Goal: Task Accomplishment & Management: Use online tool/utility

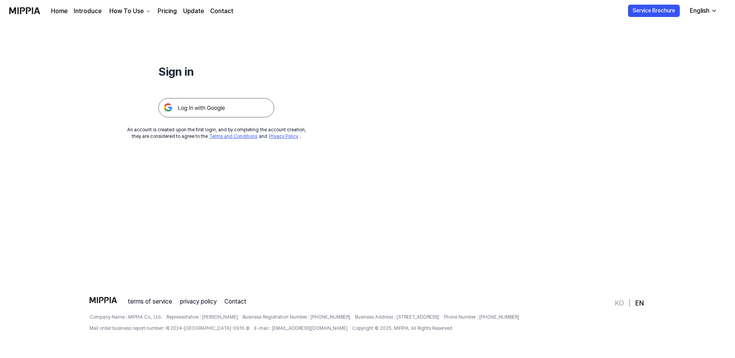
scroll to position [35, 0]
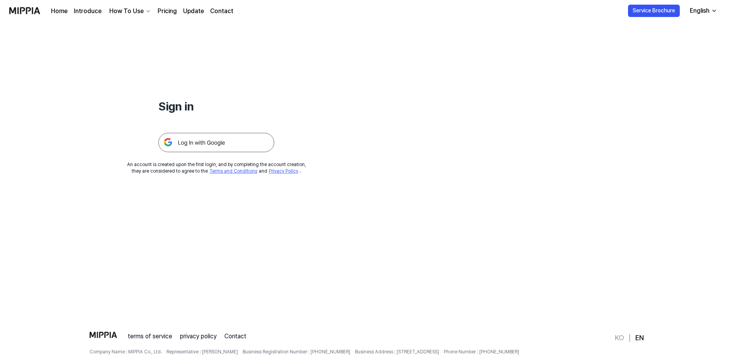
click at [213, 147] on img at bounding box center [216, 142] width 116 height 19
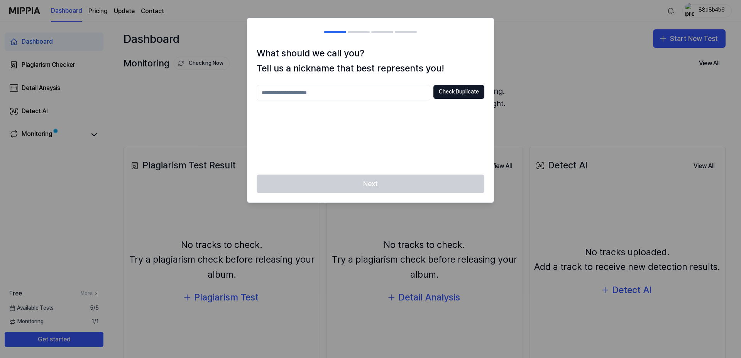
click at [328, 97] on input "text" at bounding box center [344, 92] width 174 height 15
drag, startPoint x: 252, startPoint y: 88, endPoint x: 242, endPoint y: 88, distance: 10.0
click at [257, 88] on input "*" at bounding box center [344, 92] width 174 height 15
type input "******"
click at [461, 91] on button "Check Duplicate" at bounding box center [458, 92] width 51 height 14
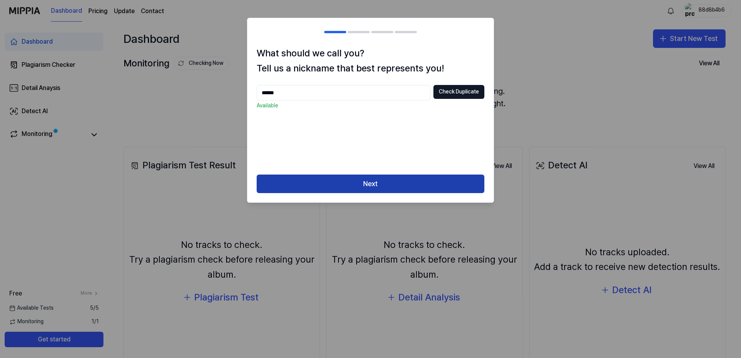
click at [376, 184] on button "Next" at bounding box center [371, 183] width 228 height 19
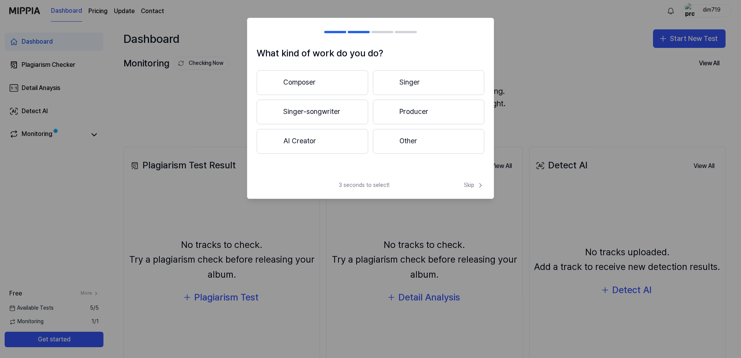
click at [341, 110] on button "Singer-songwriter" at bounding box center [313, 112] width 112 height 25
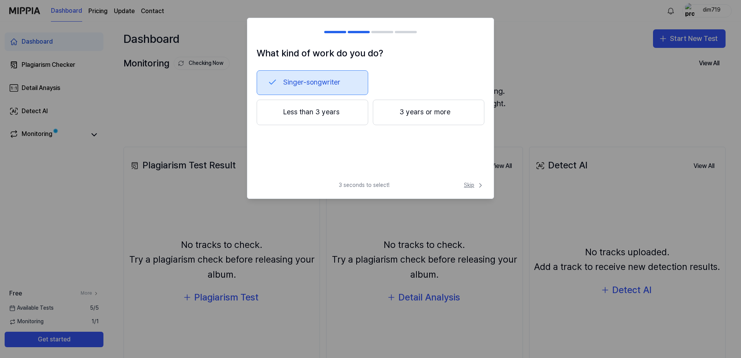
click at [472, 183] on span "Skip" at bounding box center [474, 185] width 20 height 8
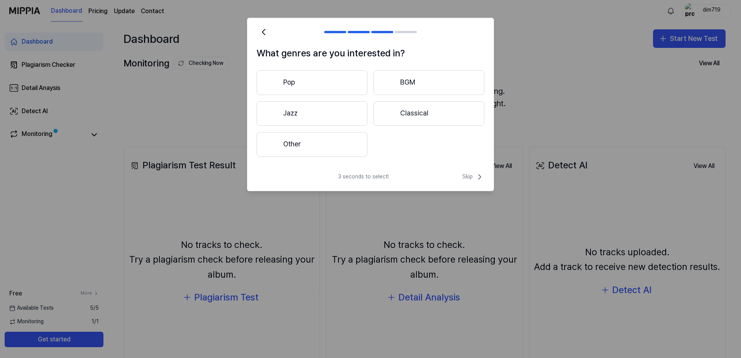
click at [301, 85] on button "Pop" at bounding box center [312, 82] width 111 height 25
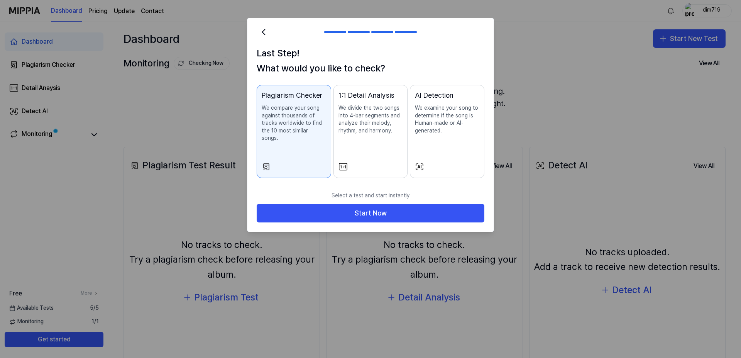
click at [437, 127] on p "We examine your song to determine if the song is Human-made or AI-generated." at bounding box center [447, 119] width 64 height 30
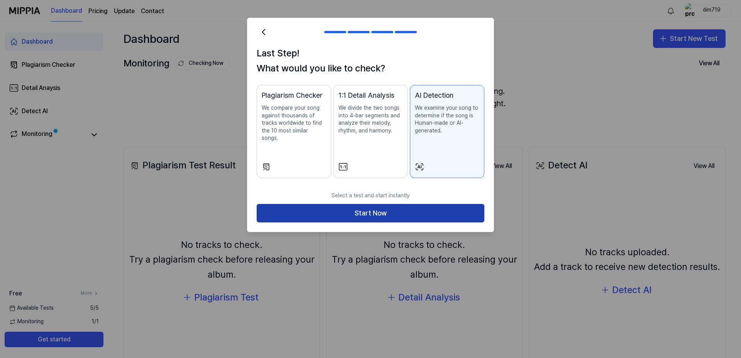
click at [387, 204] on button "Start Now" at bounding box center [371, 213] width 228 height 19
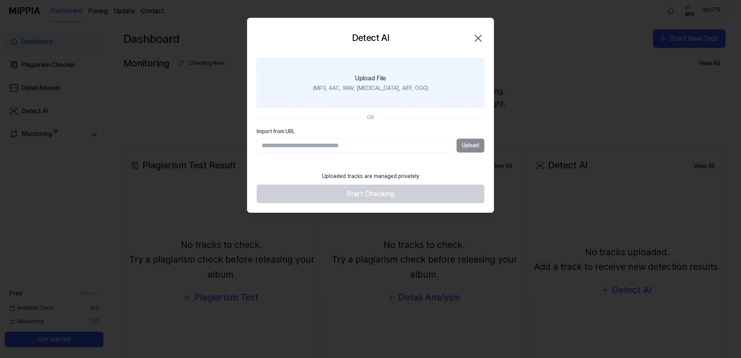
click at [375, 77] on div "Upload File" at bounding box center [370, 78] width 31 height 9
click at [0, 0] on input "Upload File (MP3, AAC, WAV, [MEDICAL_DATA], AIFF, OGG)" at bounding box center [0, 0] width 0 height 0
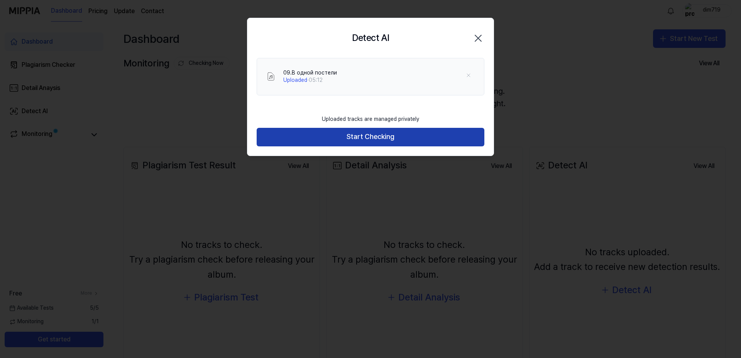
click at [372, 137] on button "Start Checking" at bounding box center [371, 137] width 228 height 19
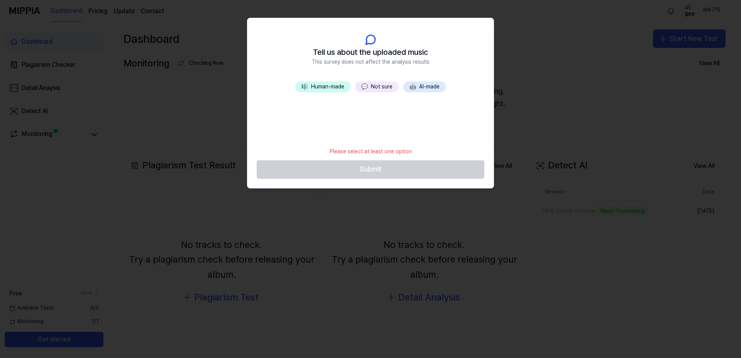
click at [331, 87] on button "🎼 Human-made" at bounding box center [322, 86] width 55 height 11
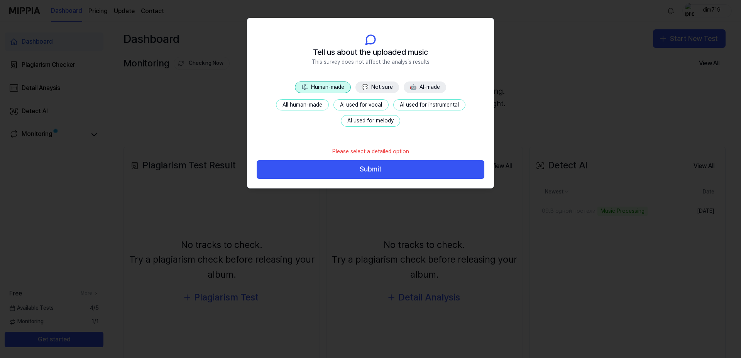
click at [313, 104] on button "All human-made" at bounding box center [302, 105] width 53 height 12
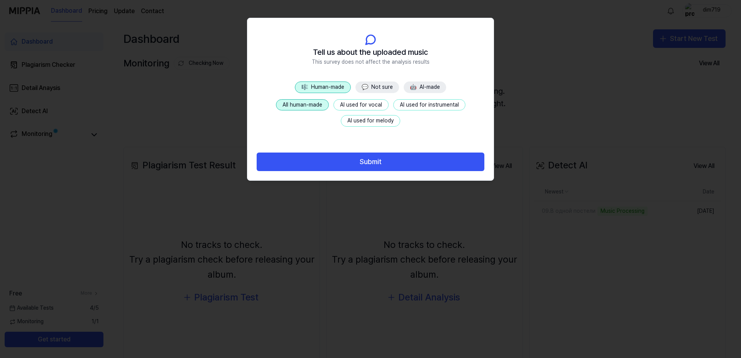
click at [414, 106] on button "AI used for instrumental" at bounding box center [429, 105] width 72 height 12
click at [371, 122] on button "AI used for melody" at bounding box center [370, 121] width 59 height 12
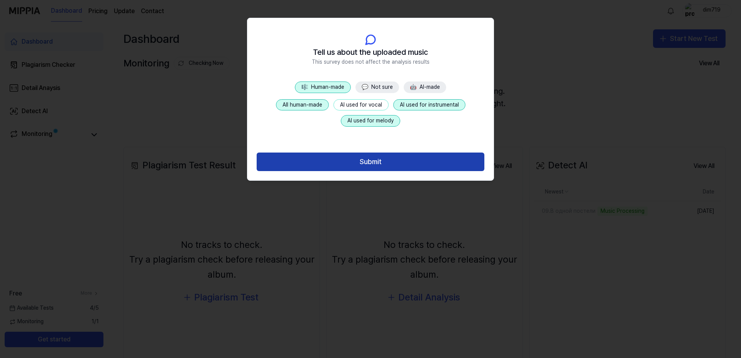
click at [378, 164] on button "Submit" at bounding box center [371, 161] width 228 height 19
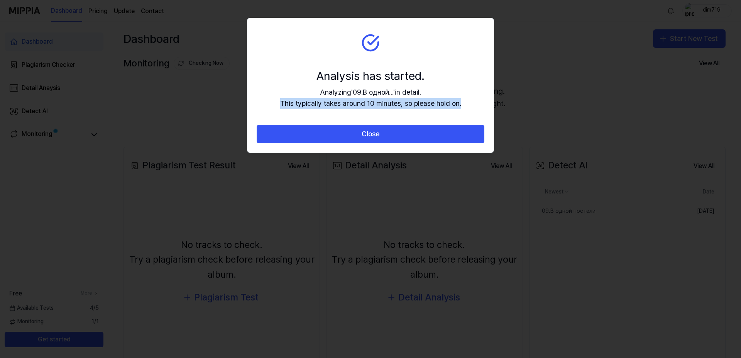
drag, startPoint x: 279, startPoint y: 105, endPoint x: 463, endPoint y: 107, distance: 183.7
click at [463, 107] on section "Analysis has started. Analyzing ' 09.В одной... ' in detail. This typically tak…" at bounding box center [370, 71] width 246 height 107
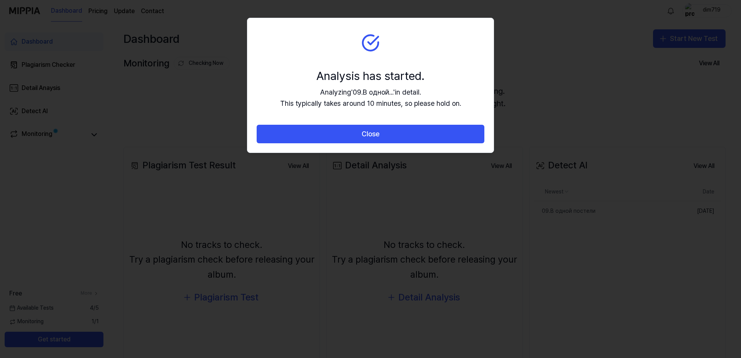
click at [294, 64] on section "Analysis has started. Analyzing ' 09.В одной... ' in detail. This typically tak…" at bounding box center [370, 71] width 246 height 107
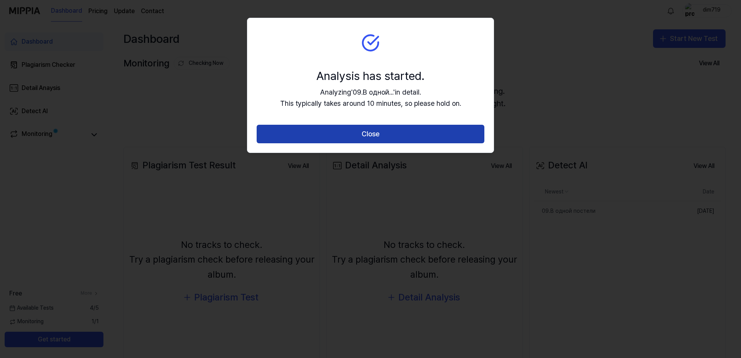
click at [367, 135] on button "Close" at bounding box center [371, 134] width 228 height 19
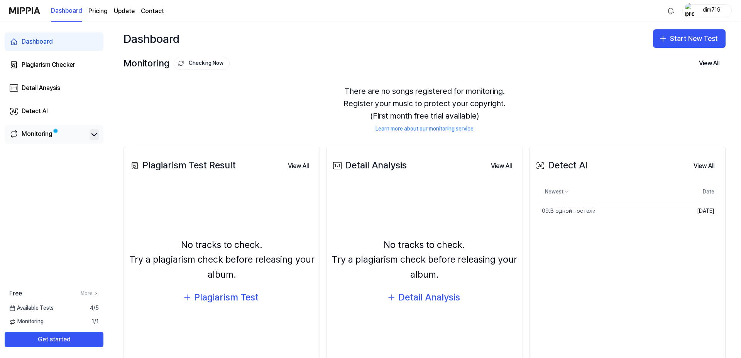
click at [91, 135] on icon at bounding box center [94, 134] width 9 height 9
click at [49, 136] on div "Monitoring" at bounding box center [37, 134] width 31 height 11
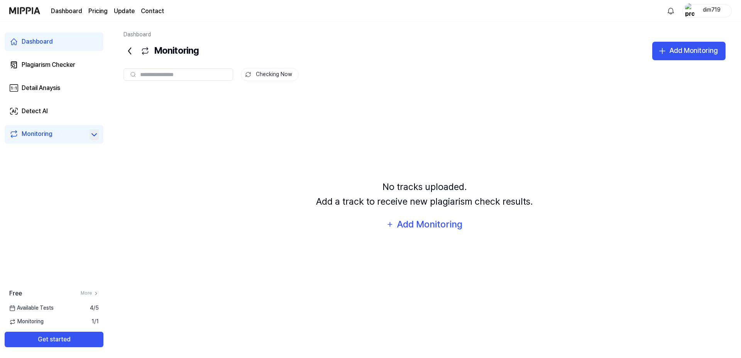
click at [129, 50] on icon at bounding box center [130, 51] width 2 height 6
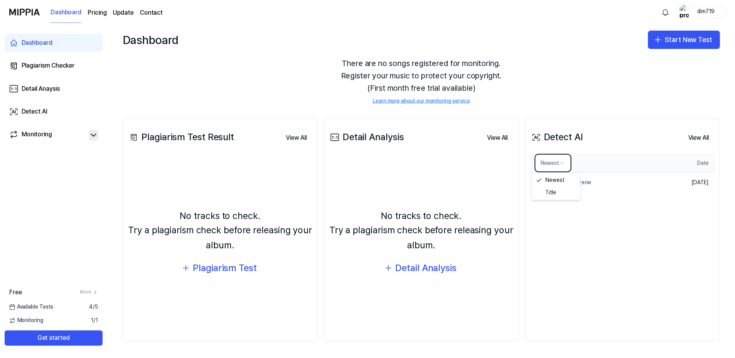
scroll to position [29, 0]
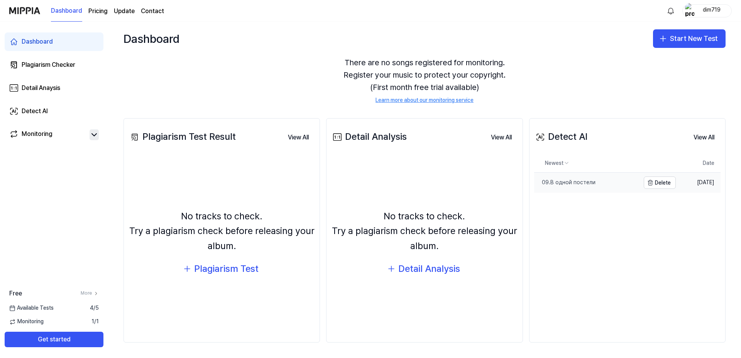
click at [558, 184] on div "09.В одной постели" at bounding box center [564, 183] width 61 height 8
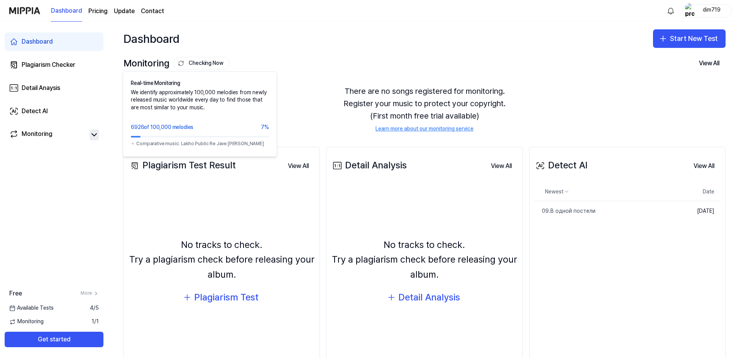
click at [204, 64] on button "Checking Now" at bounding box center [202, 63] width 56 height 13
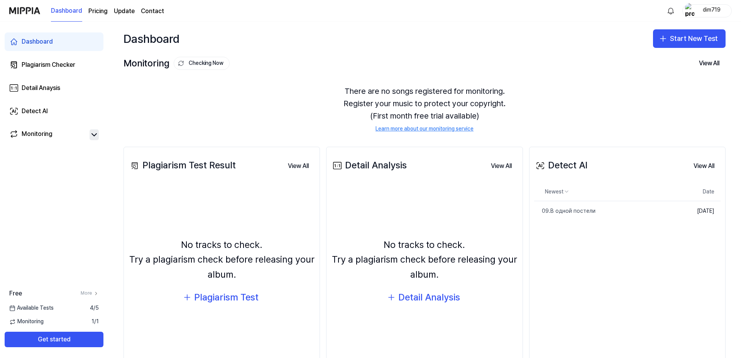
click at [301, 98] on div "There are no songs registered for monitoring. Register your music to protect yo…" at bounding box center [425, 109] width 602 height 66
click at [701, 163] on button "View All" at bounding box center [703, 165] width 33 height 15
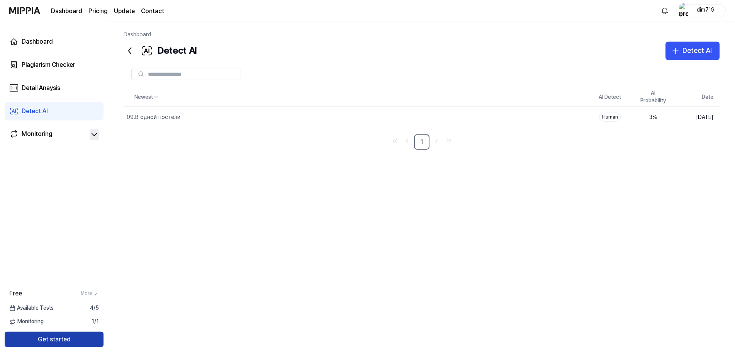
scroll to position [15, 0]
click at [91, 134] on icon at bounding box center [94, 134] width 9 height 9
click at [53, 133] on link "Monitoring" at bounding box center [47, 134] width 77 height 11
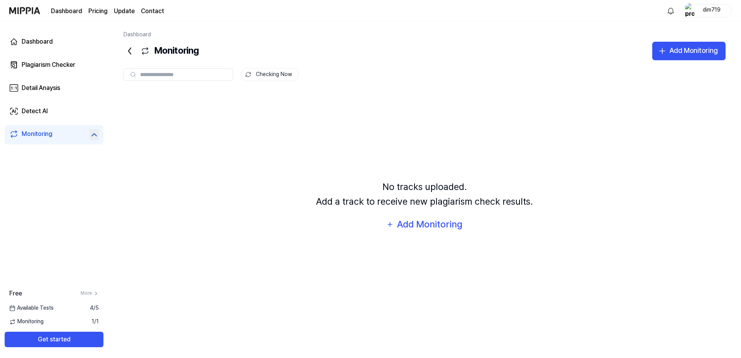
click at [86, 136] on div "Monitoring" at bounding box center [54, 134] width 90 height 11
click at [98, 135] on icon at bounding box center [94, 134] width 9 height 9
click at [90, 135] on icon at bounding box center [94, 134] width 9 height 9
